Goal: Obtain resource: Download file/media

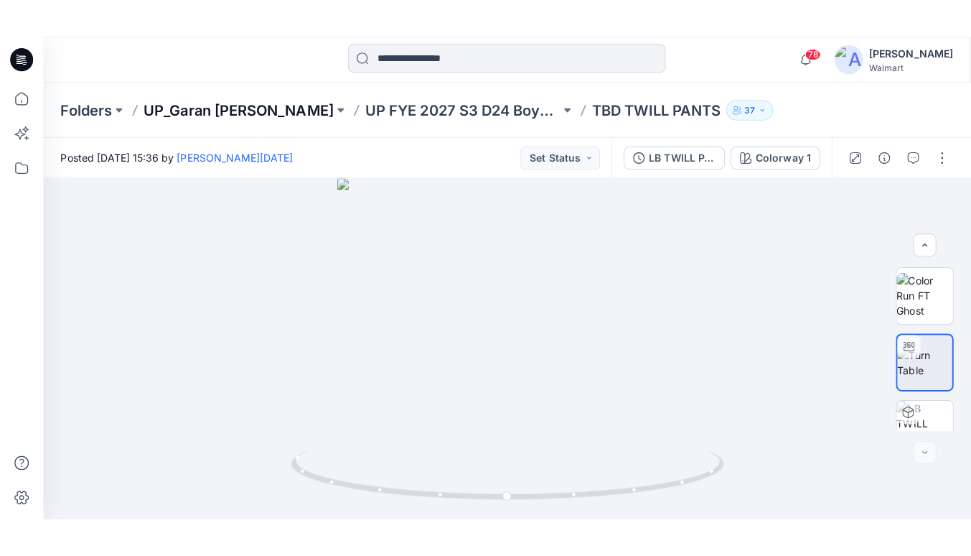
scroll to position [159, 0]
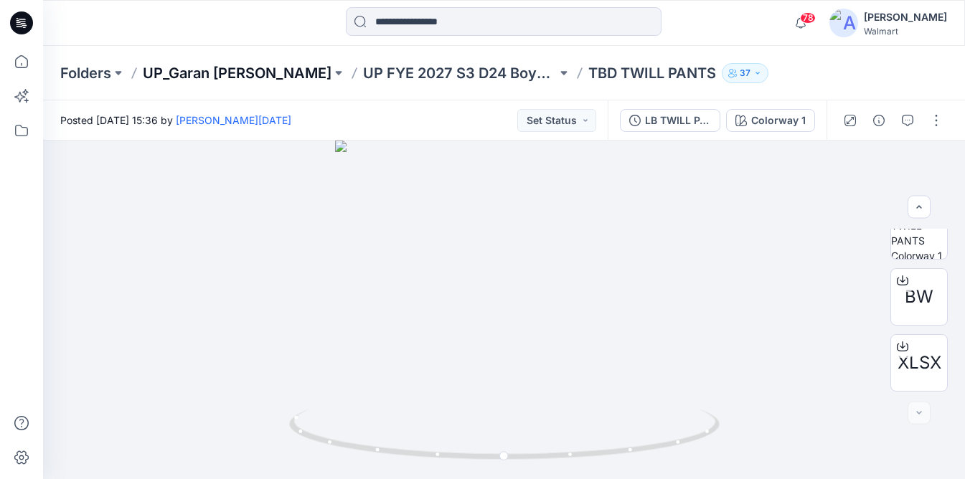
click at [220, 75] on p "UP_Garan [PERSON_NAME]" at bounding box center [237, 73] width 189 height 20
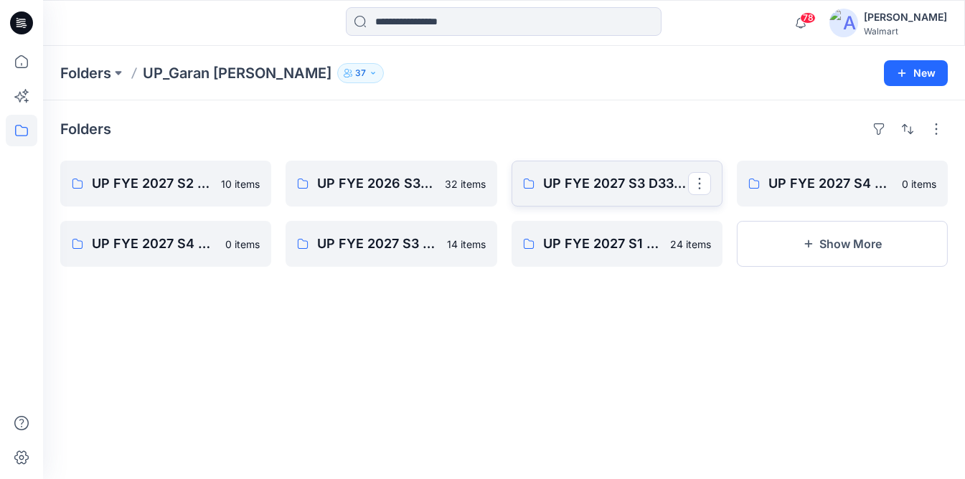
click at [603, 194] on link "UP FYE 2027 S3 D33 Girls [PERSON_NAME]" at bounding box center [617, 184] width 211 height 46
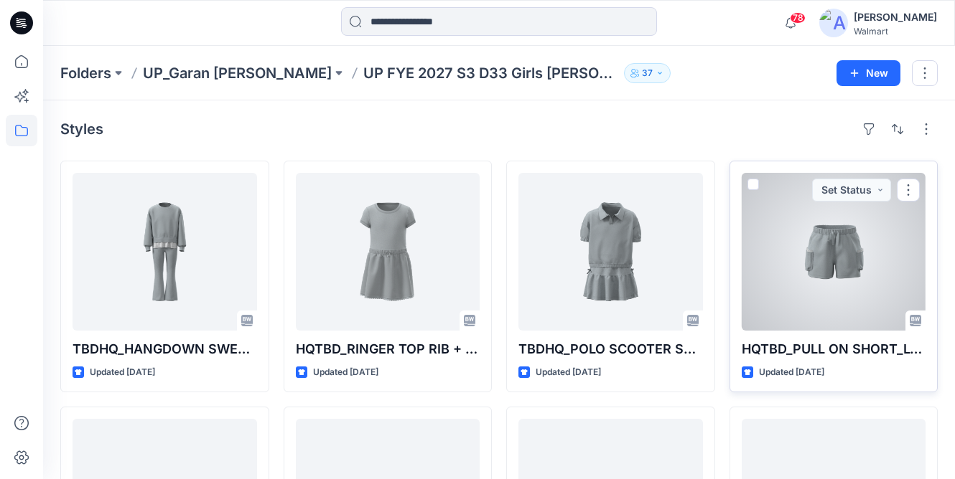
click at [851, 253] on div at bounding box center [833, 252] width 184 height 158
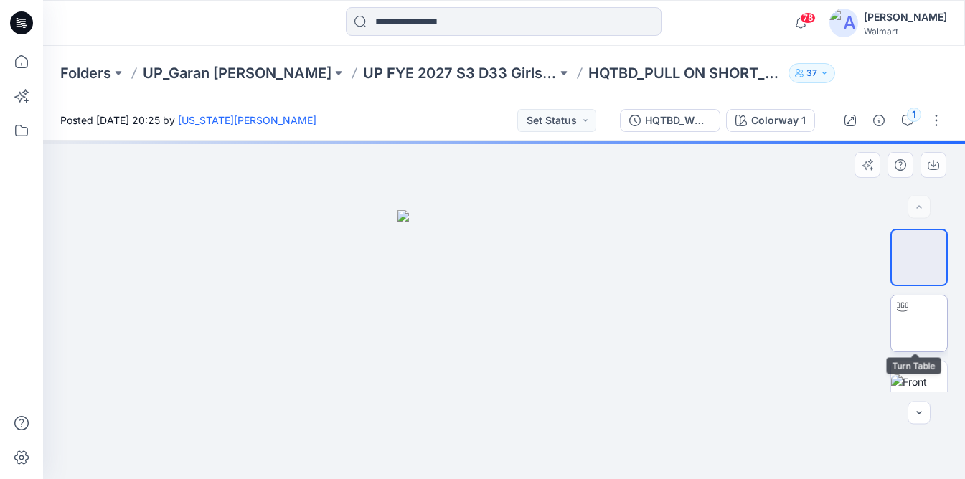
click at [919, 324] on img at bounding box center [919, 324] width 0 height 0
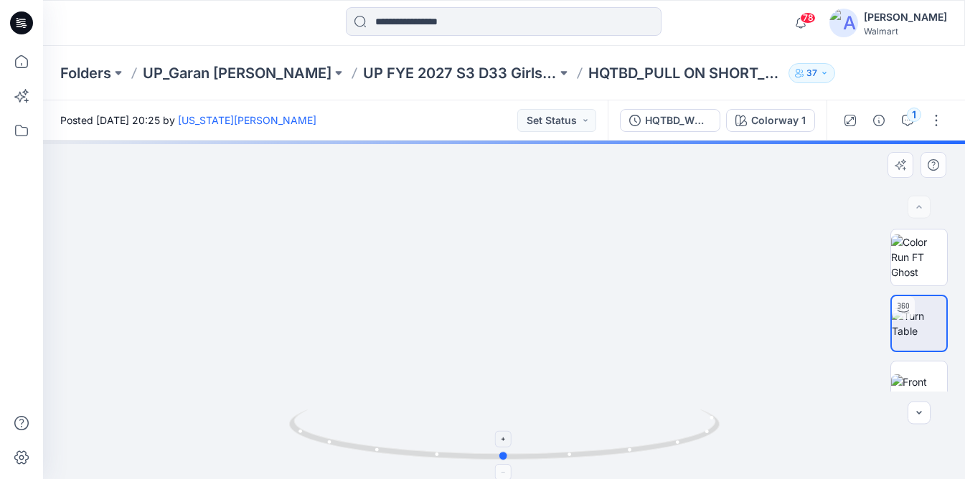
click at [512, 446] on icon at bounding box center [506, 437] width 434 height 54
click at [506, 441] on icon at bounding box center [504, 440] width 9 height 9
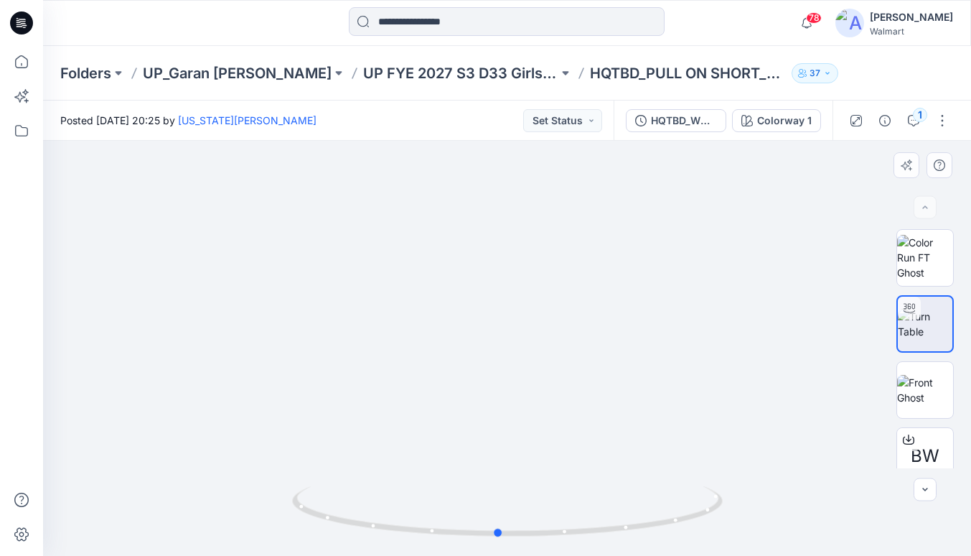
drag, startPoint x: 466, startPoint y: 510, endPoint x: 457, endPoint y: 303, distance: 206.9
click at [457, 303] on div at bounding box center [507, 348] width 928 height 415
click at [891, 394] on div "BW XLSX" at bounding box center [925, 348] width 92 height 239
click at [944, 380] on img at bounding box center [925, 390] width 56 height 30
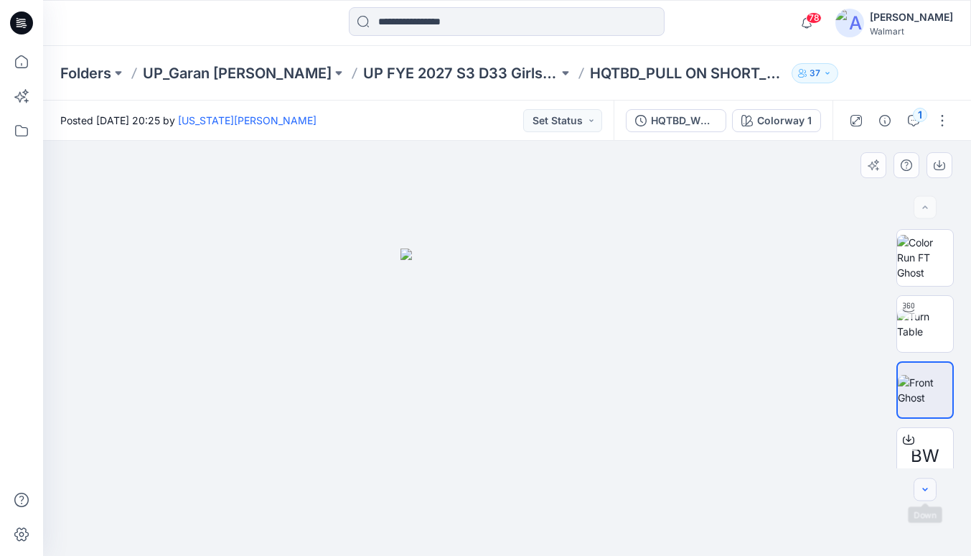
click at [924, 479] on icon "button" at bounding box center [924, 489] width 11 height 11
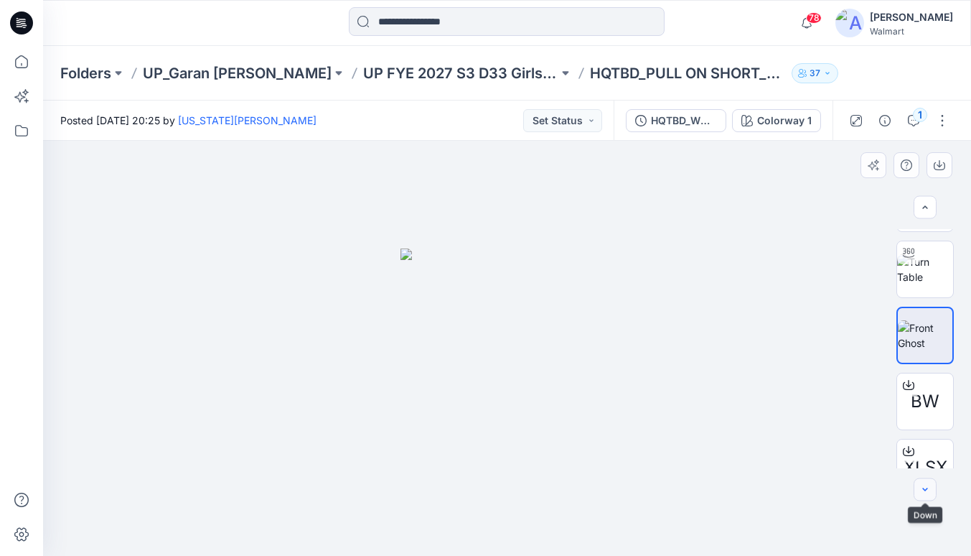
scroll to position [56, 0]
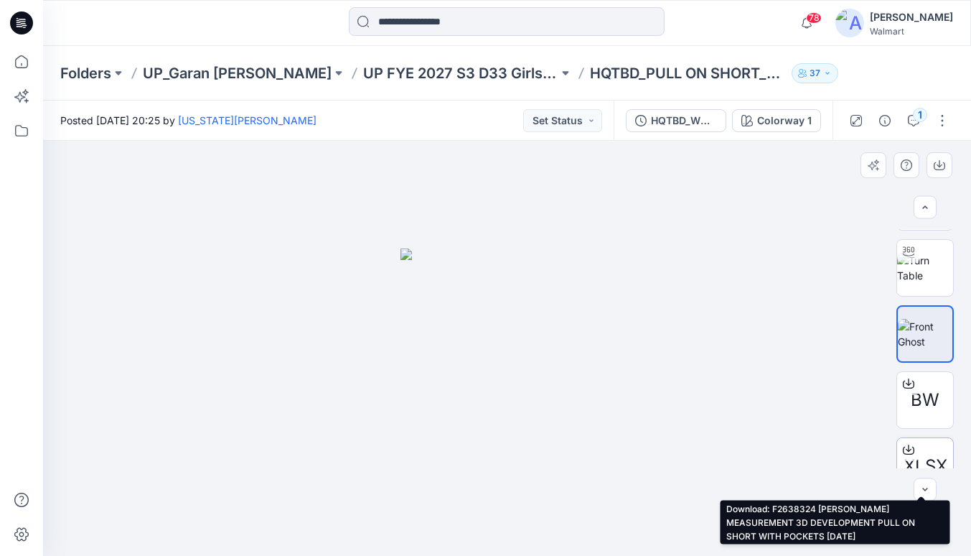
click at [903, 444] on icon at bounding box center [908, 449] width 11 height 11
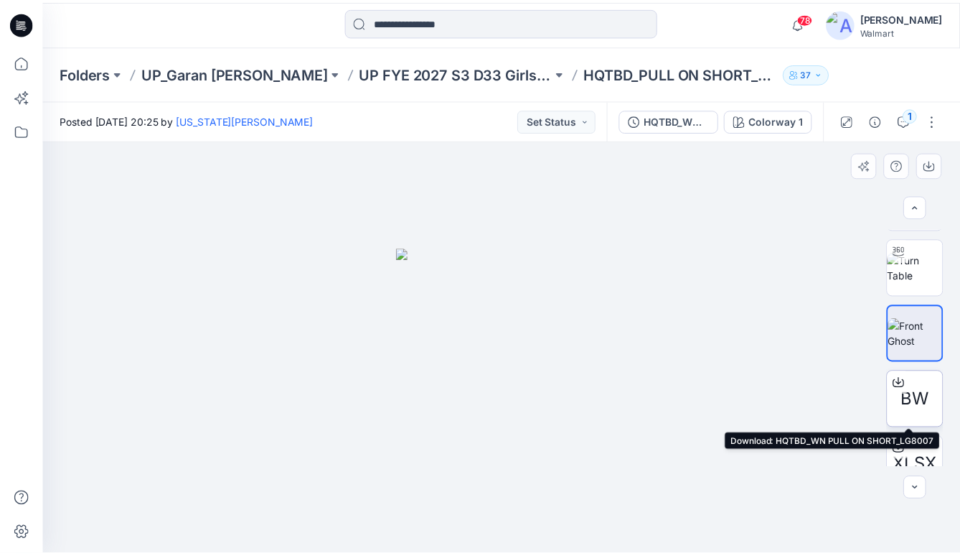
scroll to position [83, 0]
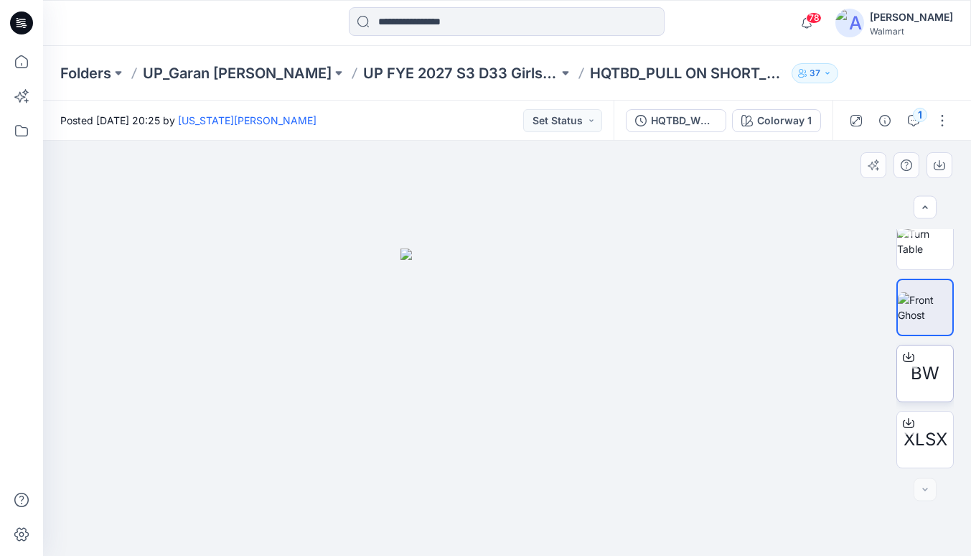
click at [907, 355] on icon at bounding box center [908, 356] width 11 height 11
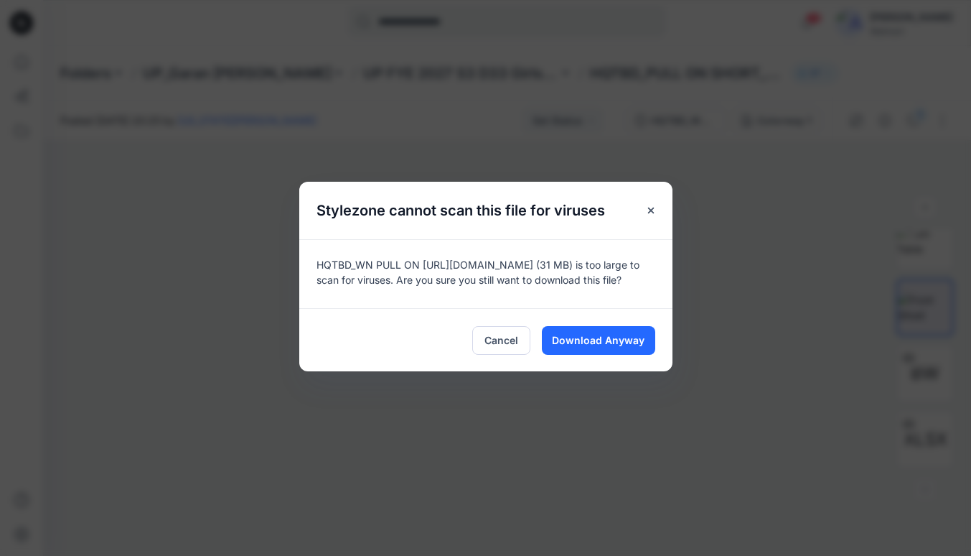
click at [624, 355] on div "Cancel Download Anyway" at bounding box center [485, 339] width 373 height 63
click at [617, 335] on span "Download Anyway" at bounding box center [598, 339] width 93 height 15
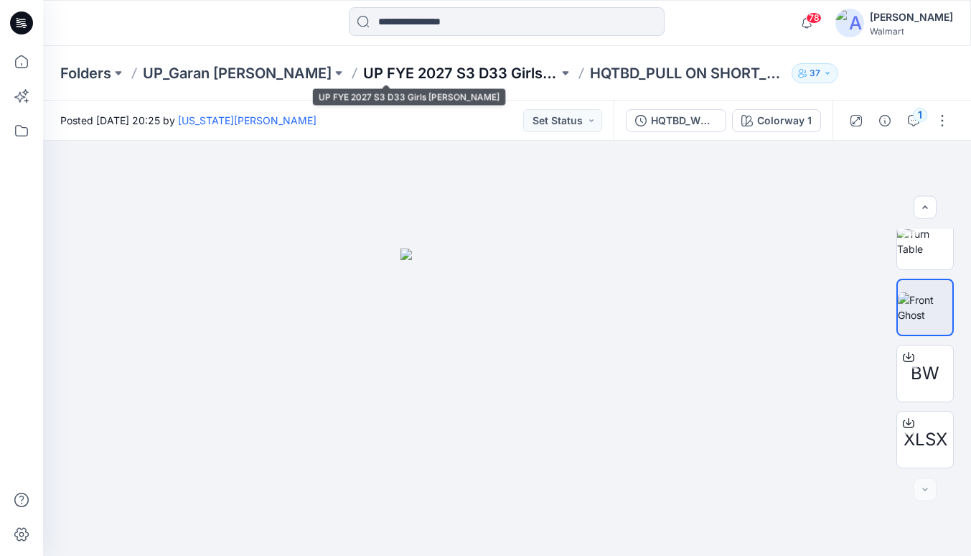
click at [403, 66] on p "UP FYE 2027 S3 D33 Girls [PERSON_NAME]" at bounding box center [460, 73] width 195 height 20
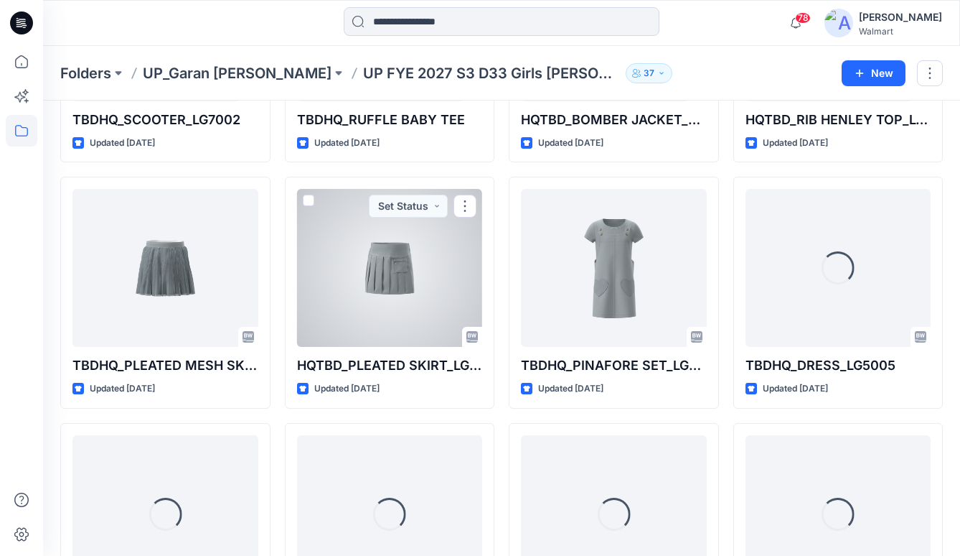
scroll to position [480, 0]
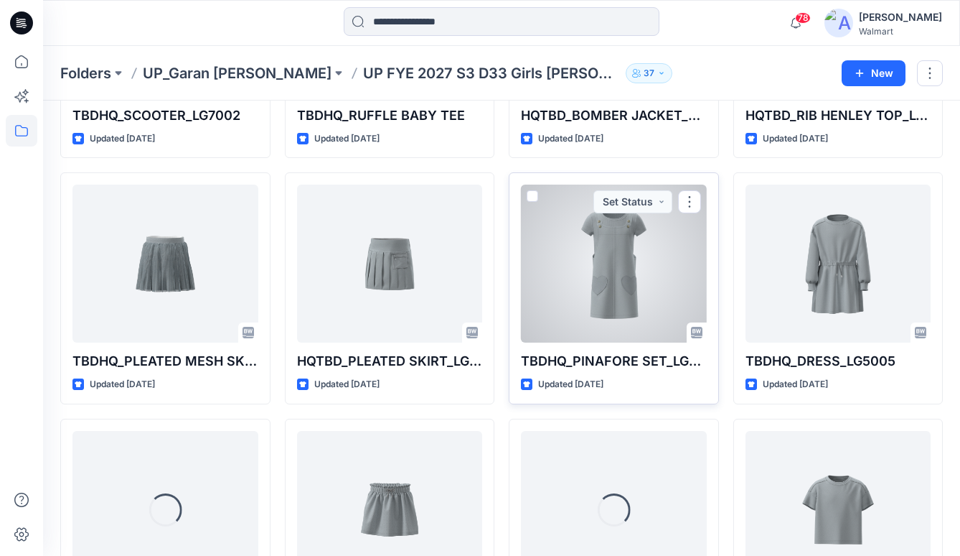
click at [625, 291] on div at bounding box center [614, 263] width 186 height 158
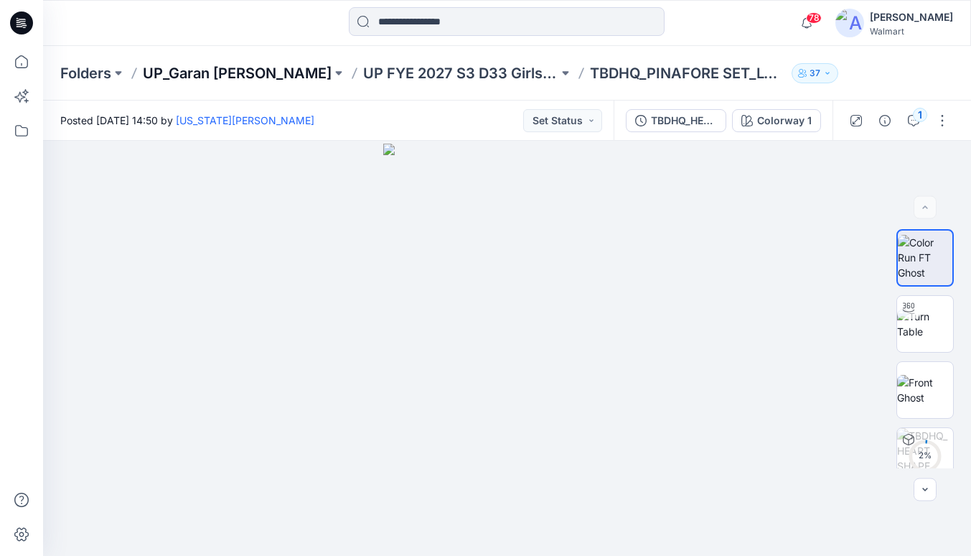
click at [233, 75] on p "UP_Garan [PERSON_NAME]" at bounding box center [237, 73] width 189 height 20
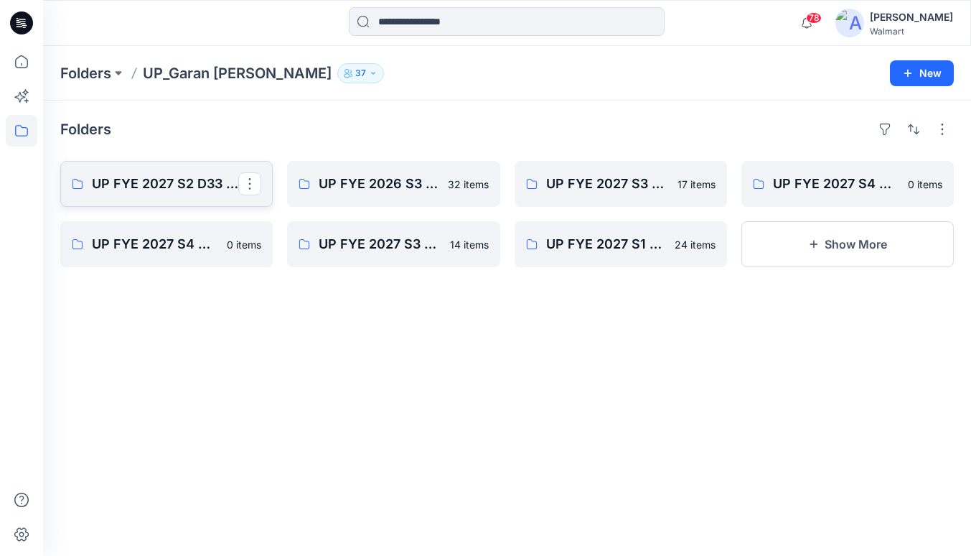
click at [177, 178] on p "UP FYE 2027 S2 D33 Girls [PERSON_NAME]" at bounding box center [165, 184] width 146 height 20
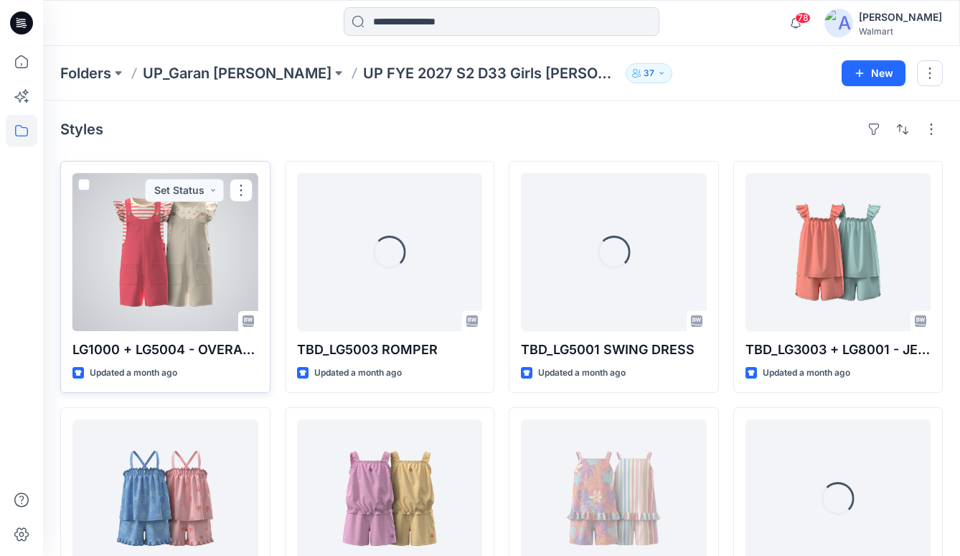
click at [185, 289] on div at bounding box center [165, 252] width 186 height 158
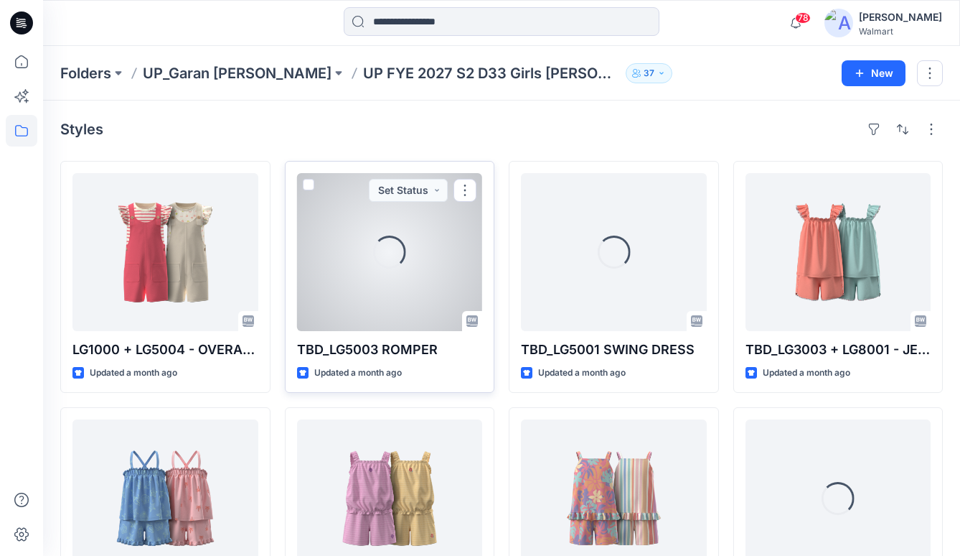
click at [416, 304] on div "Loading..." at bounding box center [390, 252] width 186 height 158
